Goal: Use online tool/utility: Utilize a website feature to perform a specific function

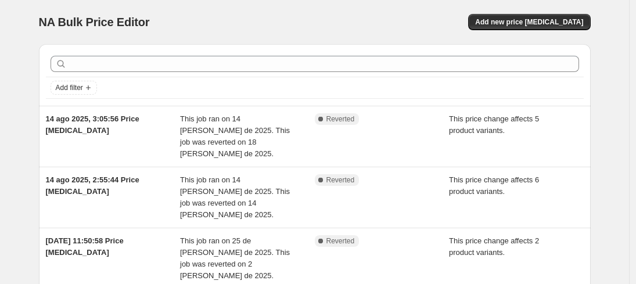
click at [185, 18] on div "NA Bulk Price Editor" at bounding box center [171, 22] width 265 height 16
click at [102, 28] on h1 "NA Bulk Price Editor" at bounding box center [94, 22] width 111 height 14
click at [152, 21] on div "NA Bulk Price Editor" at bounding box center [171, 22] width 265 height 16
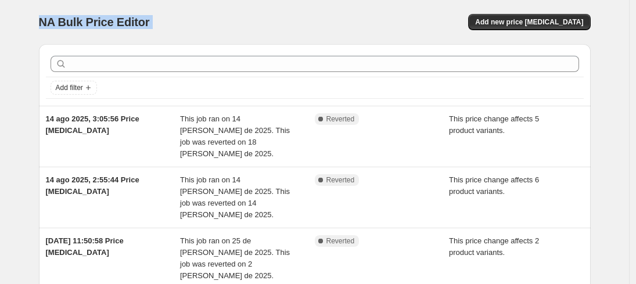
click at [152, 21] on div "NA Bulk Price Editor" at bounding box center [171, 22] width 265 height 16
click at [87, 20] on span "NA Bulk Price Editor" at bounding box center [94, 22] width 111 height 13
click at [276, 32] on div "NA Bulk Price Editor. This page is ready NA Bulk Price Editor Add new price [ME…" at bounding box center [314, 22] width 551 height 44
